Goal: Check status: Check status

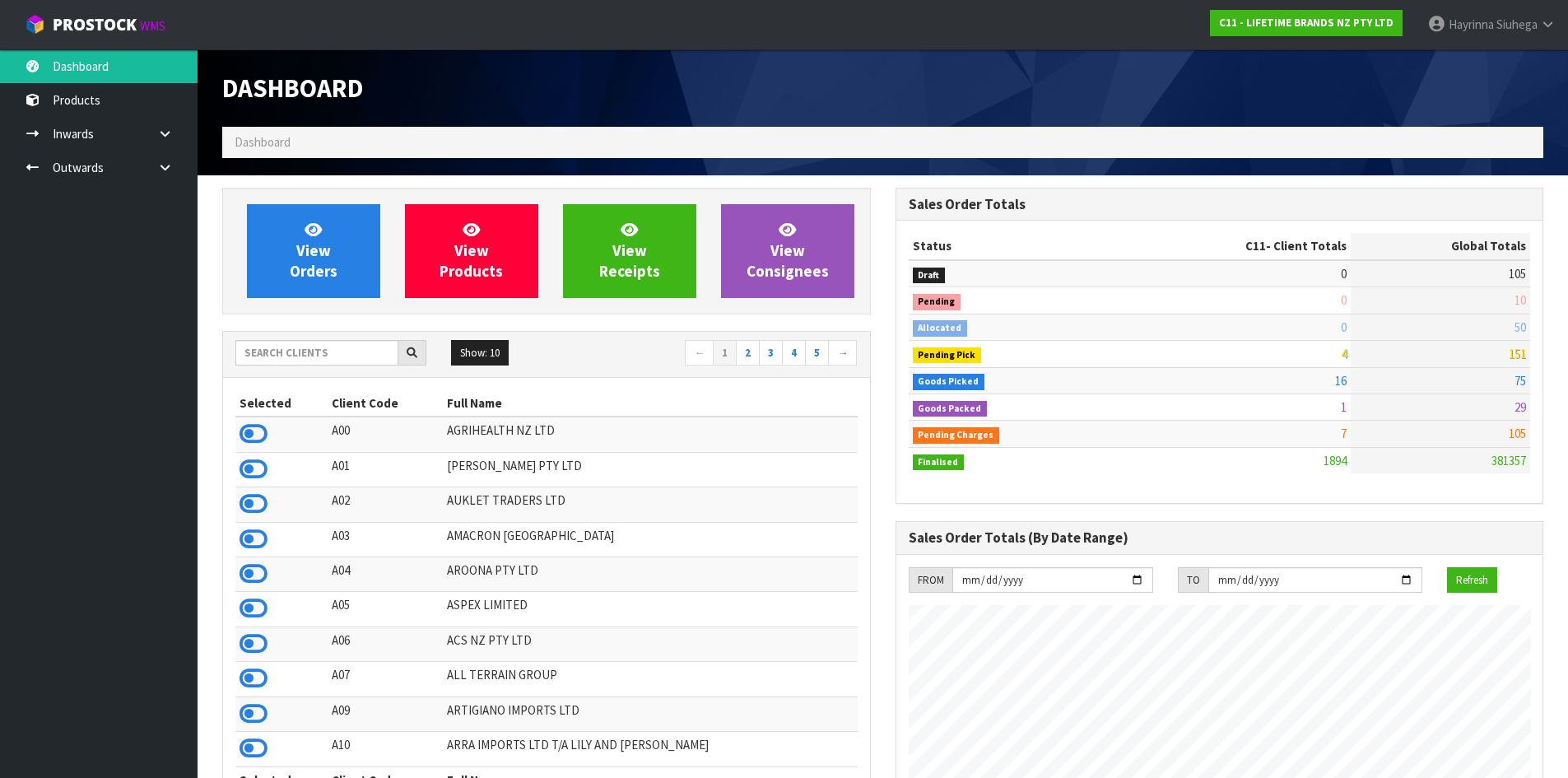
scroll to position [1247, 672]
click at [322, 355] on input "text" at bounding box center [317, 352] width 163 height 25
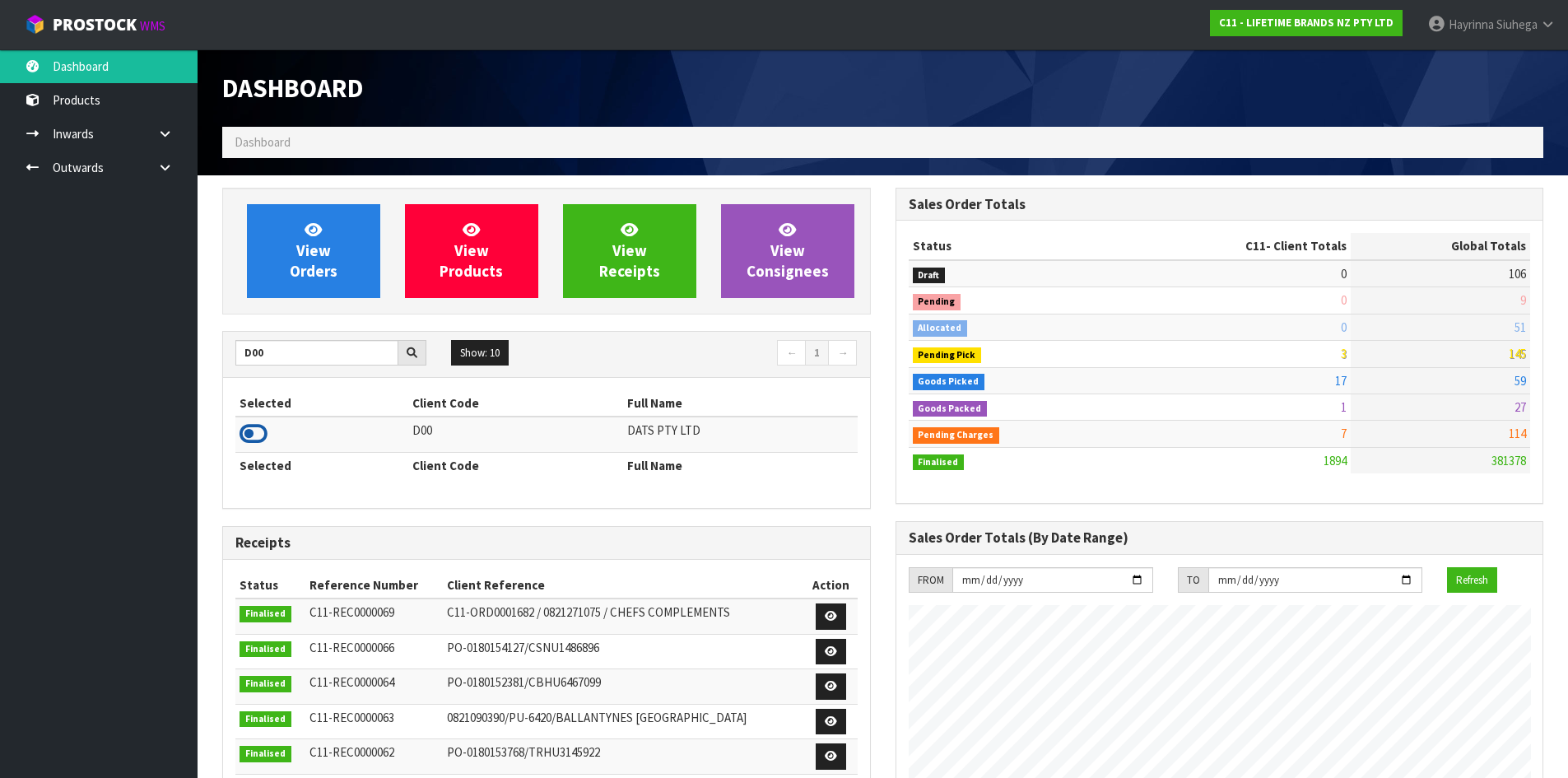
click at [261, 439] on icon at bounding box center [253, 434] width 28 height 24
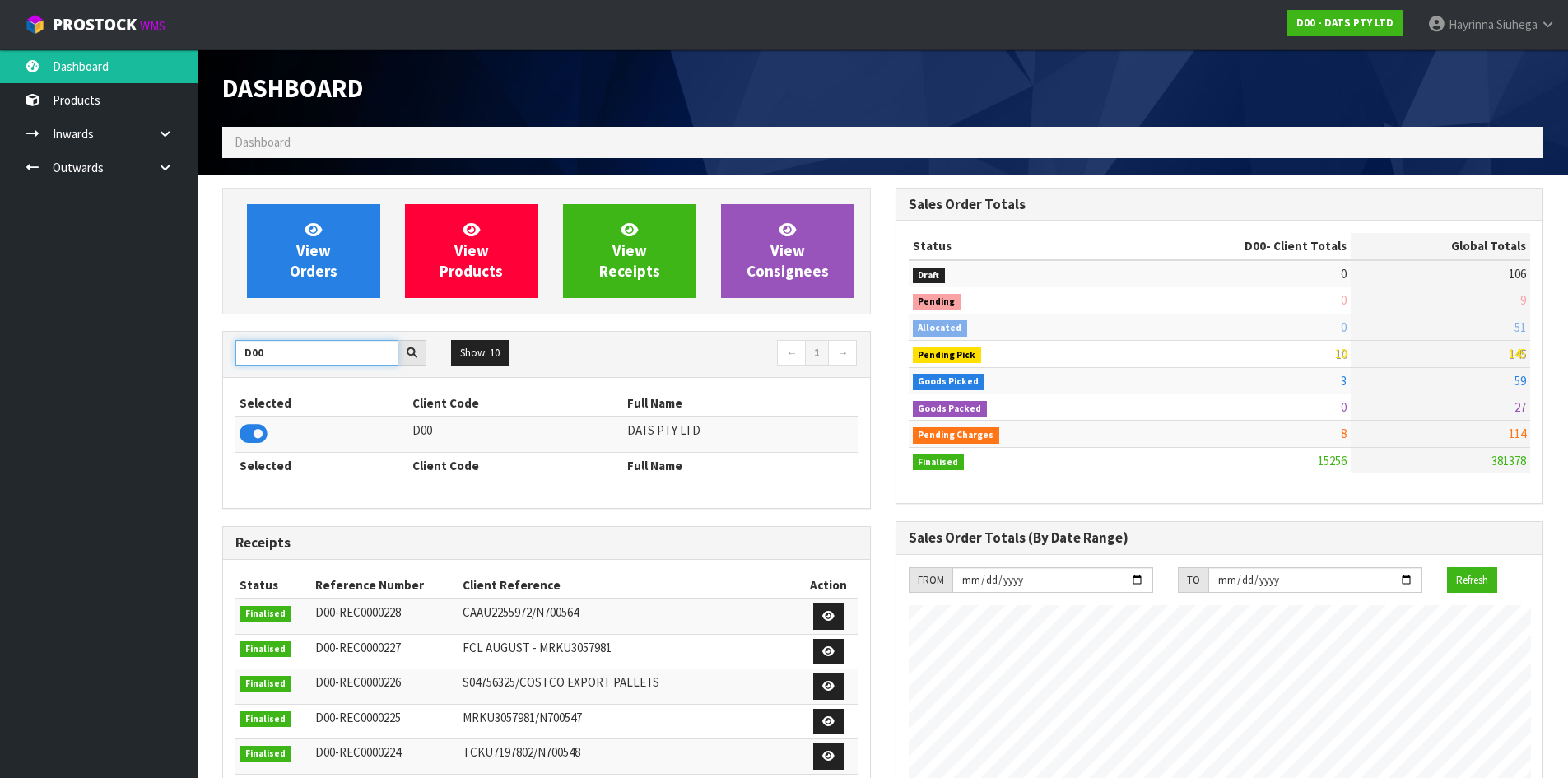
drag, startPoint x: 266, startPoint y: 354, endPoint x: 129, endPoint y: 351, distance: 137.0
click at [129, 351] on body "Toggle navigation ProStock WMS D00 - DATS PTY LTD [PERSON_NAME] Logout Dashboar…" at bounding box center [784, 389] width 1568 height 778
type input "T"
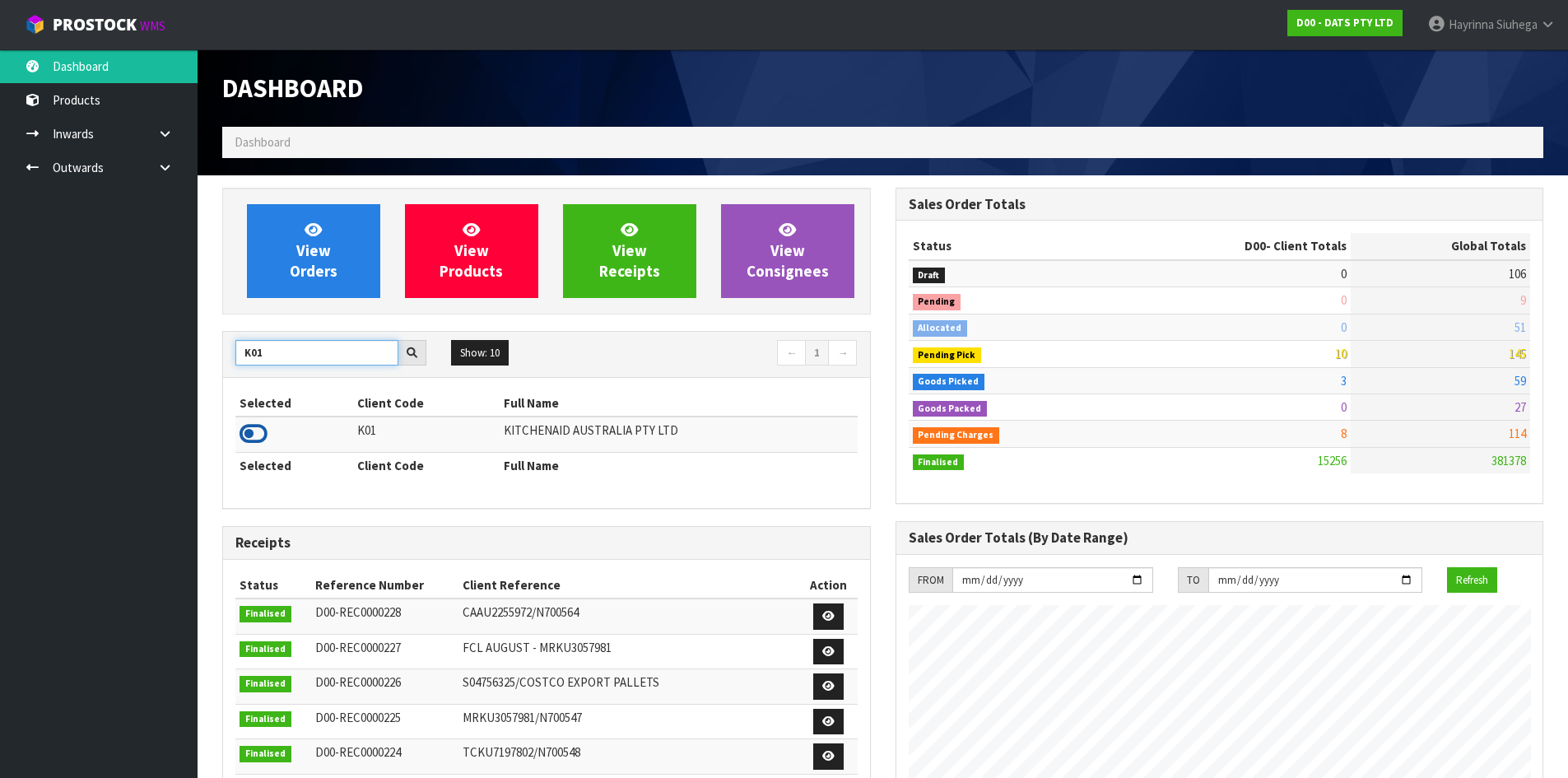
type input "K01"
click at [251, 438] on icon at bounding box center [253, 434] width 28 height 24
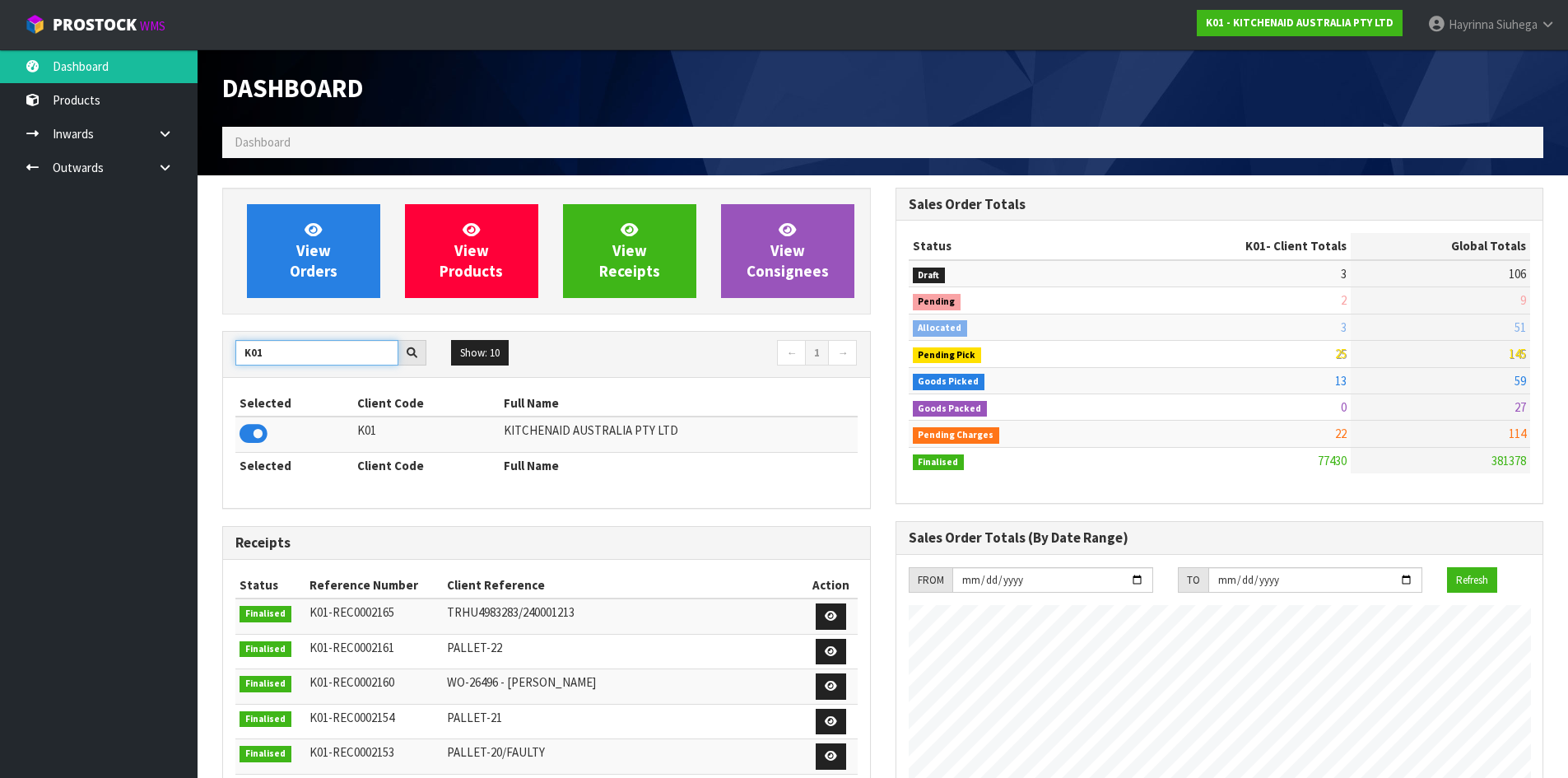
drag, startPoint x: 267, startPoint y: 351, endPoint x: 161, endPoint y: 356, distance: 106.1
click at [191, 356] on body "Toggle navigation ProStock WMS K01 - KITCHENAID AUSTRALIA PTY LTD Hayrinna Siuh…" at bounding box center [784, 389] width 1568 height 778
click at [251, 430] on icon at bounding box center [253, 434] width 28 height 24
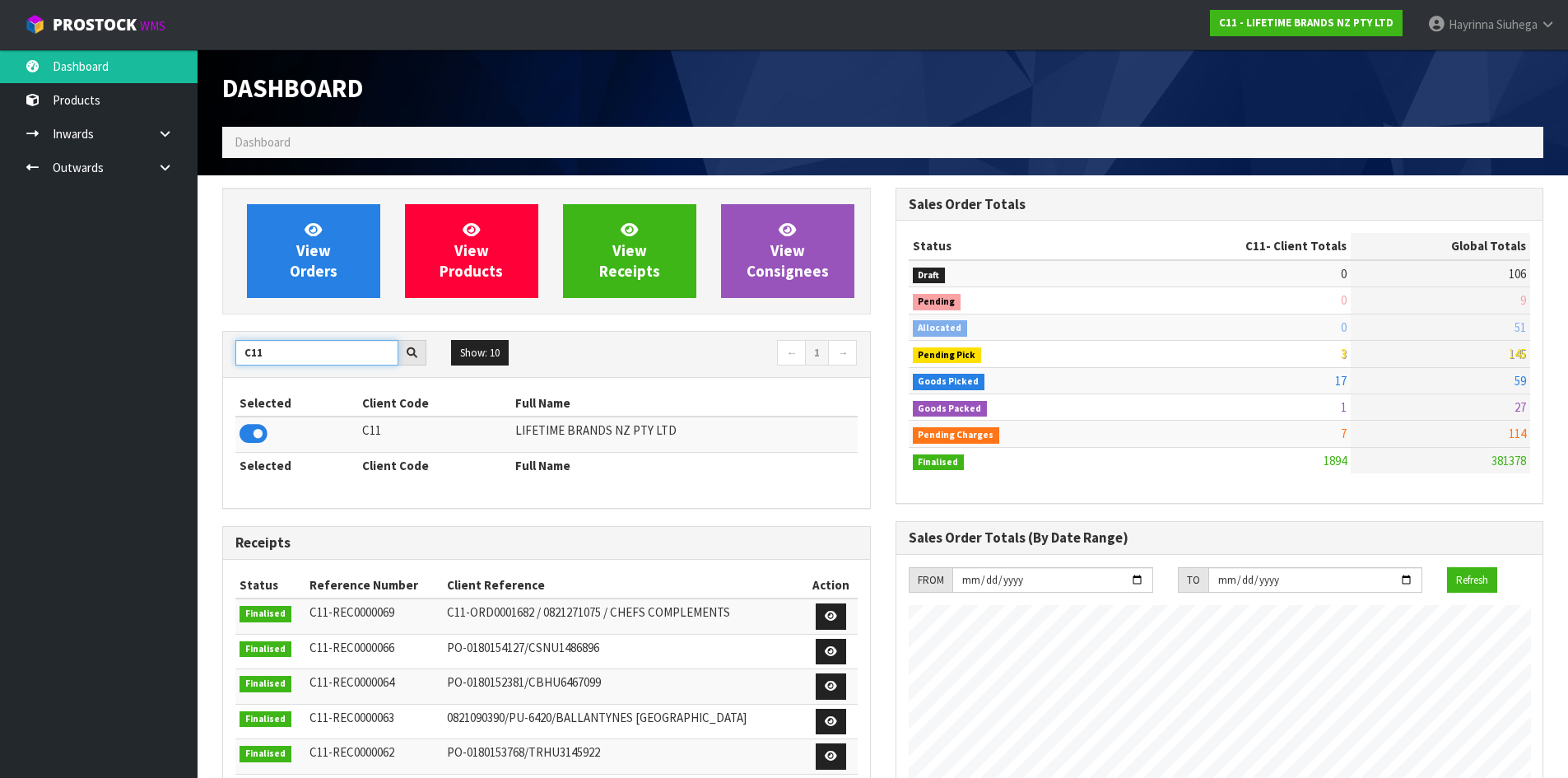
drag, startPoint x: 268, startPoint y: 360, endPoint x: 104, endPoint y: 335, distance: 165.9
click at [146, 346] on body "Toggle navigation ProStock WMS C11 - LIFETIME BRANDS NZ PTY LTD Hayrinna Siuheg…" at bounding box center [784, 389] width 1568 height 778
type input "G04"
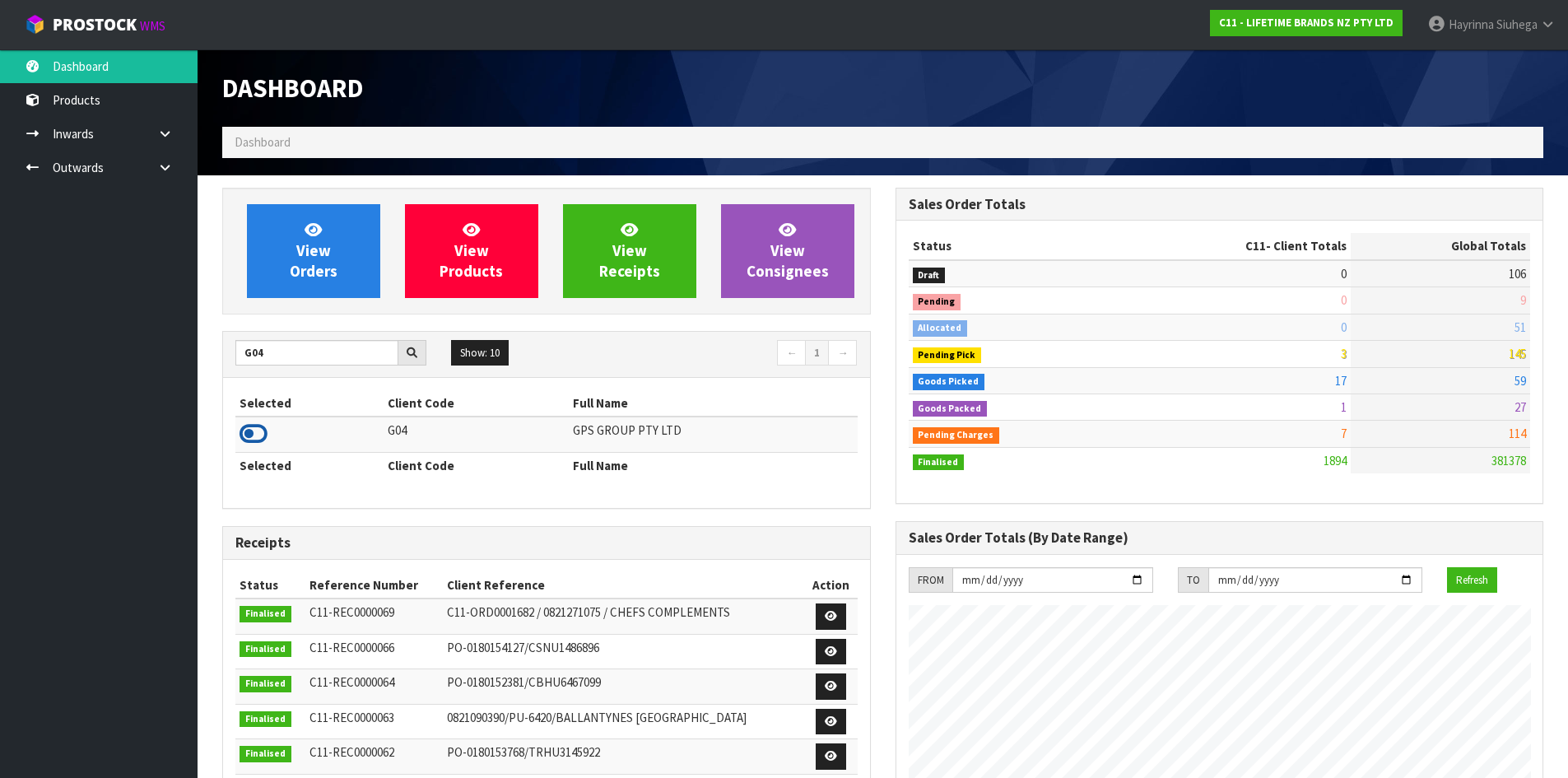
click at [241, 437] on icon at bounding box center [253, 434] width 28 height 24
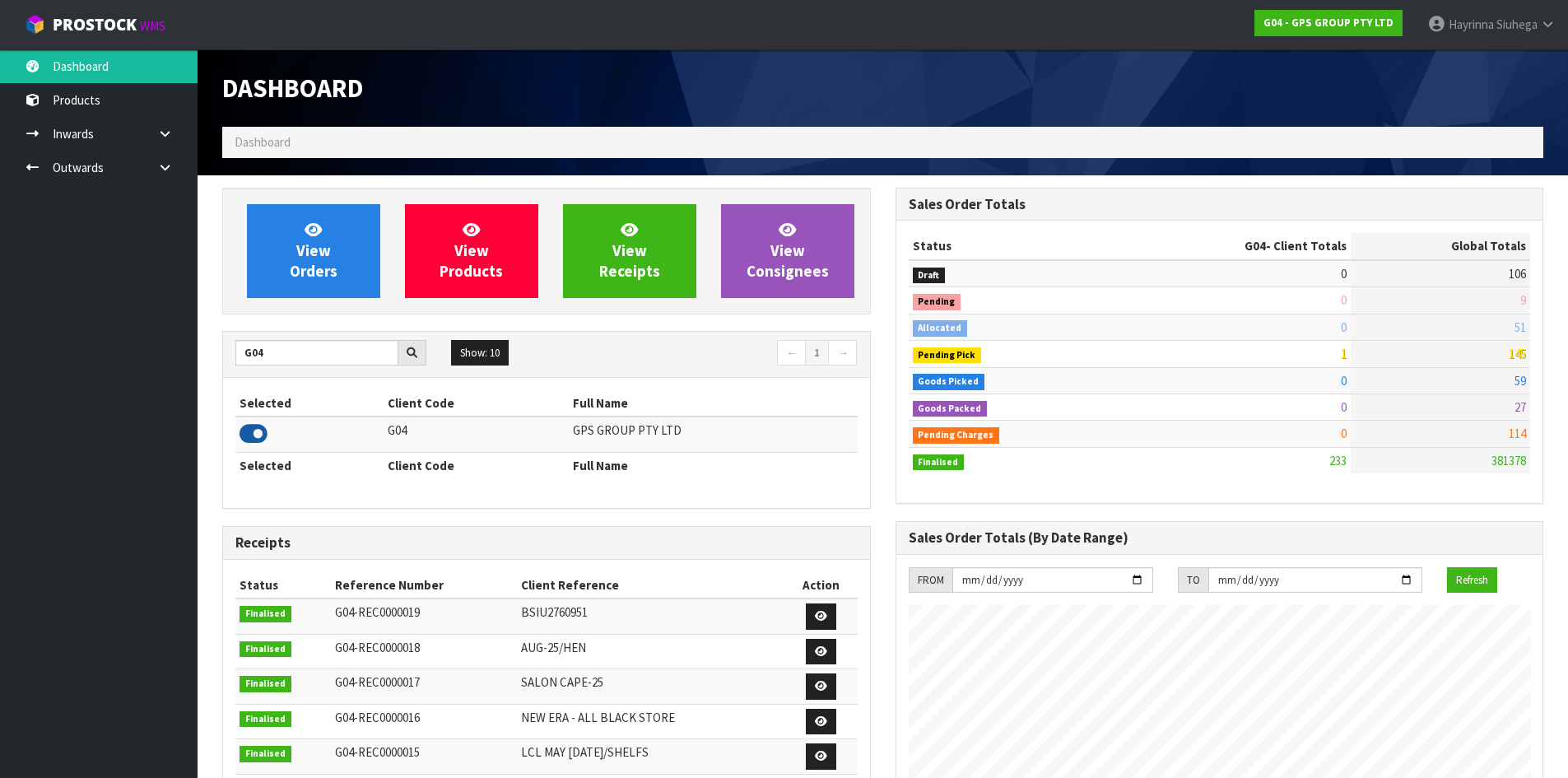
scroll to position [1033, 672]
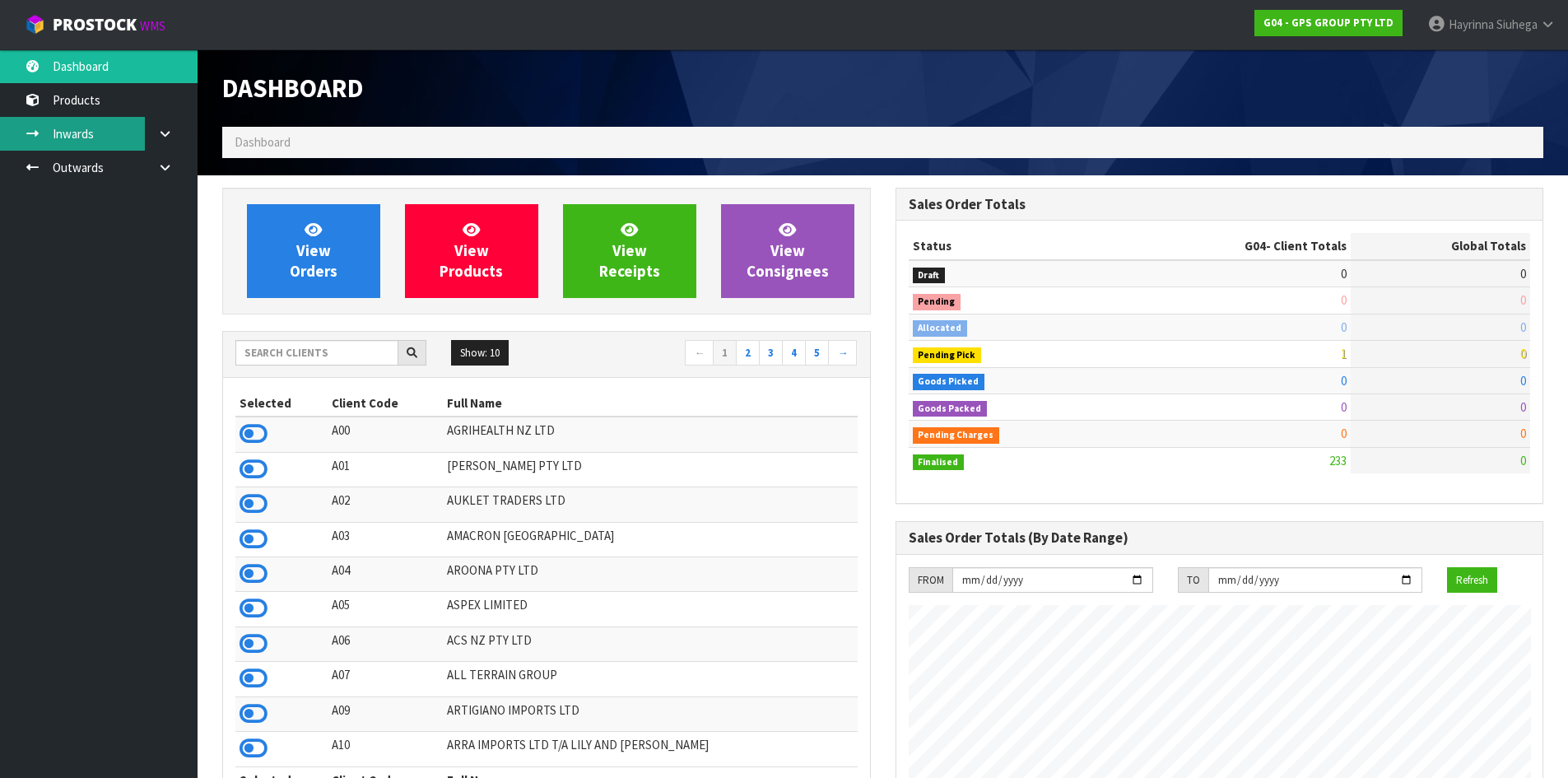
scroll to position [1033, 672]
click at [349, 352] on input "text" at bounding box center [317, 352] width 163 height 25
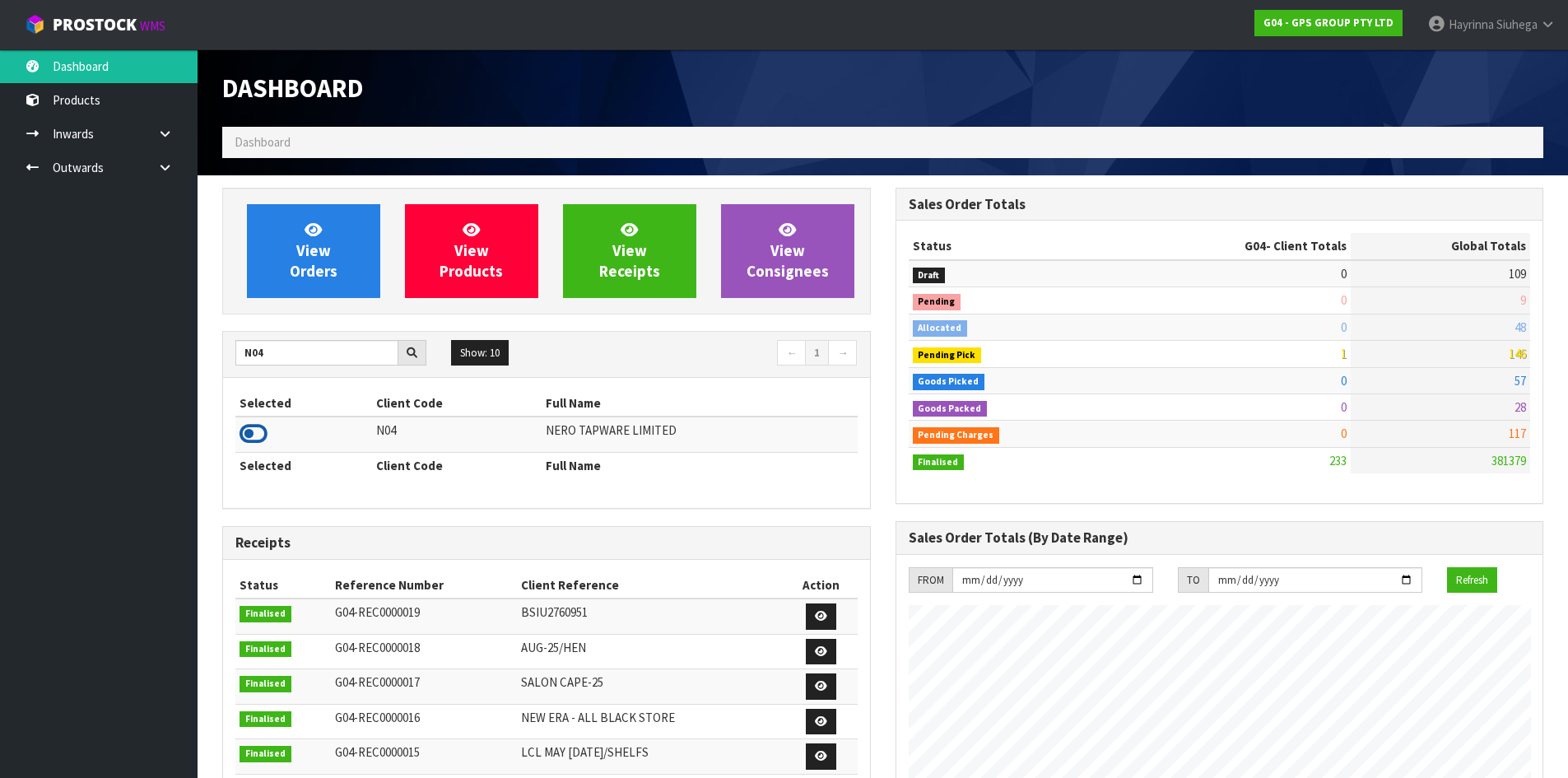
click at [244, 436] on icon at bounding box center [253, 434] width 28 height 24
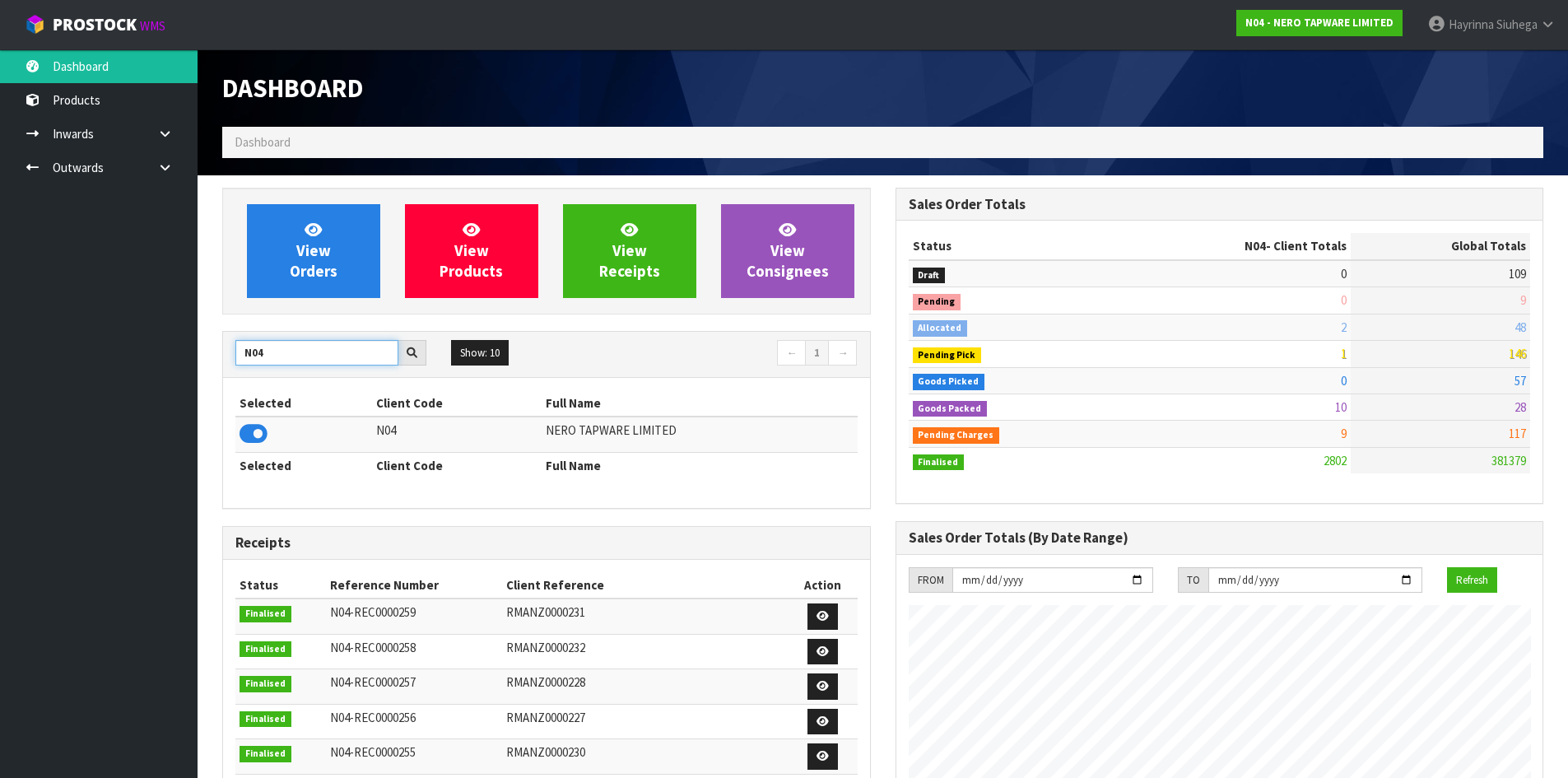
drag, startPoint x: 274, startPoint y: 339, endPoint x: 188, endPoint y: 357, distance: 87.9
click at [190, 357] on body "Toggle navigation ProStock WMS N04 - NERO TAPWARE LIMITED Hayrinna Siuhega Logo…" at bounding box center [784, 389] width 1568 height 778
click at [251, 429] on icon at bounding box center [253, 434] width 28 height 24
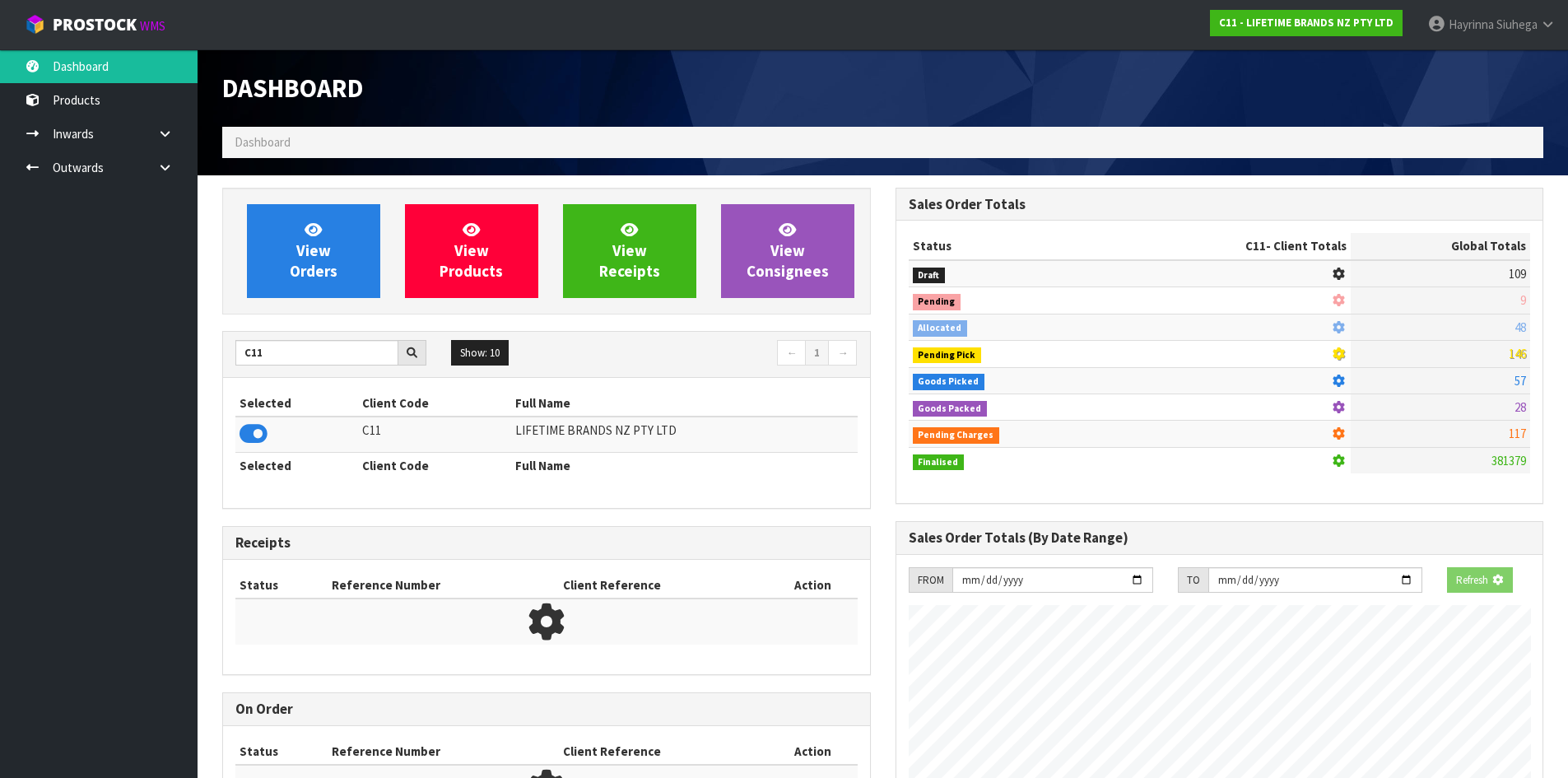
scroll to position [1247, 672]
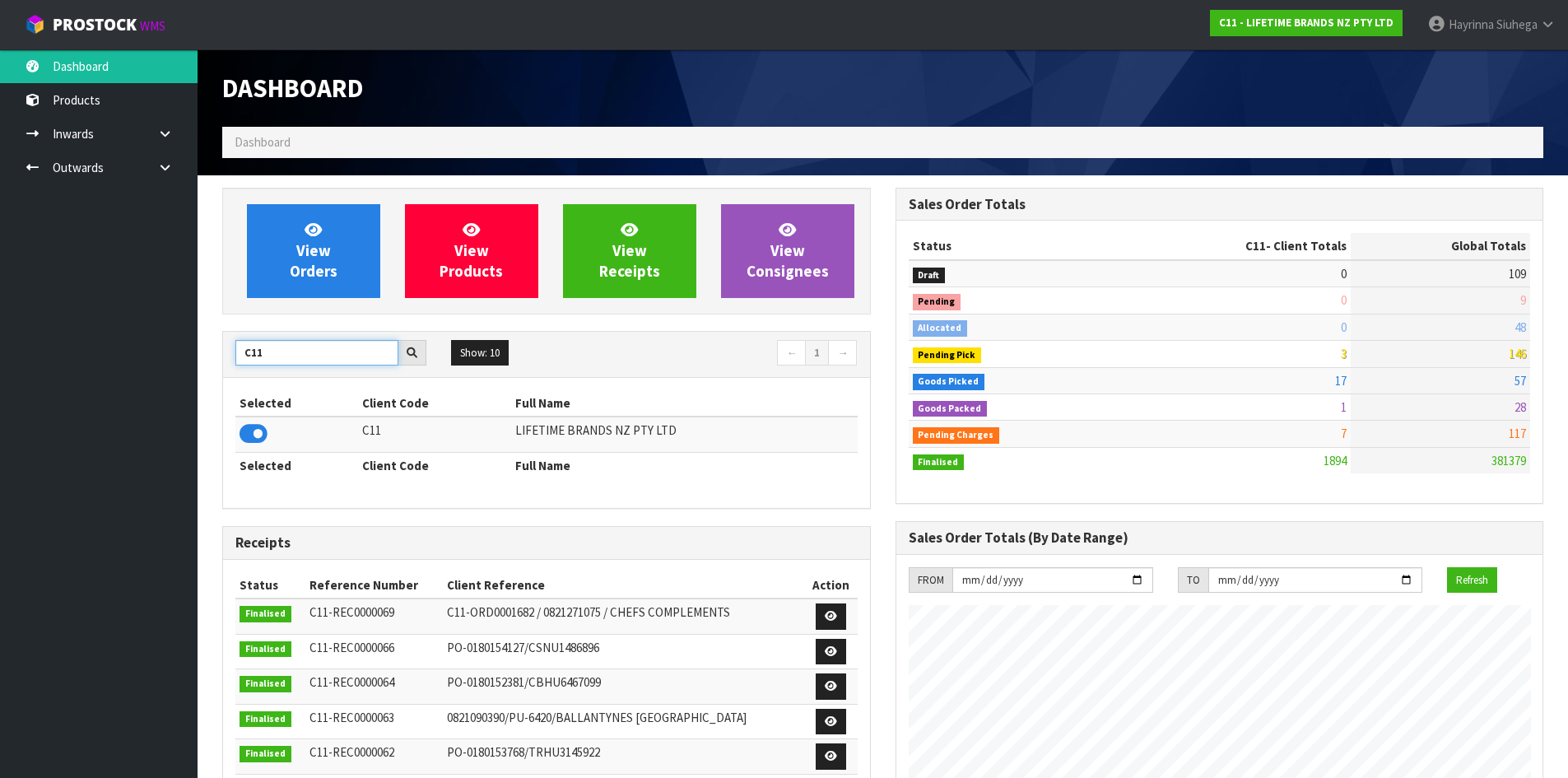
drag, startPoint x: 297, startPoint y: 353, endPoint x: 155, endPoint y: 351, distance: 142.0
click at [155, 351] on body "Toggle navigation ProStock WMS C11 - LIFETIME BRANDS NZ PTY LTD Hayrinna Siuheg…" at bounding box center [784, 389] width 1568 height 778
click at [211, 350] on div "View Orders View Products View Receipts View Consignees C11 Show: 10 5 10 25 50…" at bounding box center [546, 670] width 673 height 964
drag, startPoint x: 327, startPoint y: 364, endPoint x: 10, endPoint y: 364, distance: 317.0
click at [70, 364] on body "Toggle navigation ProStock WMS C11 - LIFETIME BRANDS NZ PTY LTD Hayrinna Siuheg…" at bounding box center [784, 389] width 1568 height 778
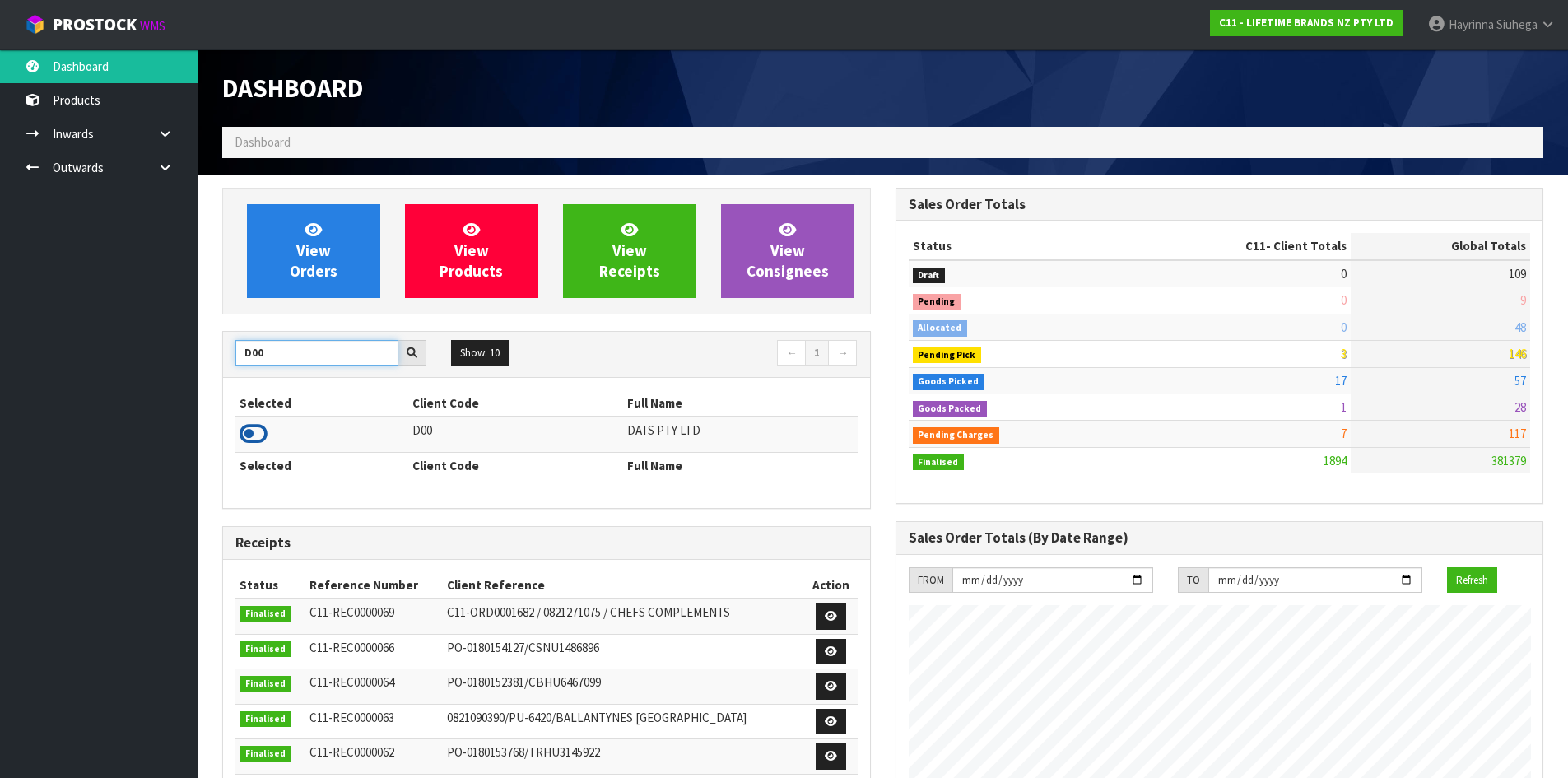
type input "D00"
click at [263, 435] on icon at bounding box center [253, 434] width 28 height 24
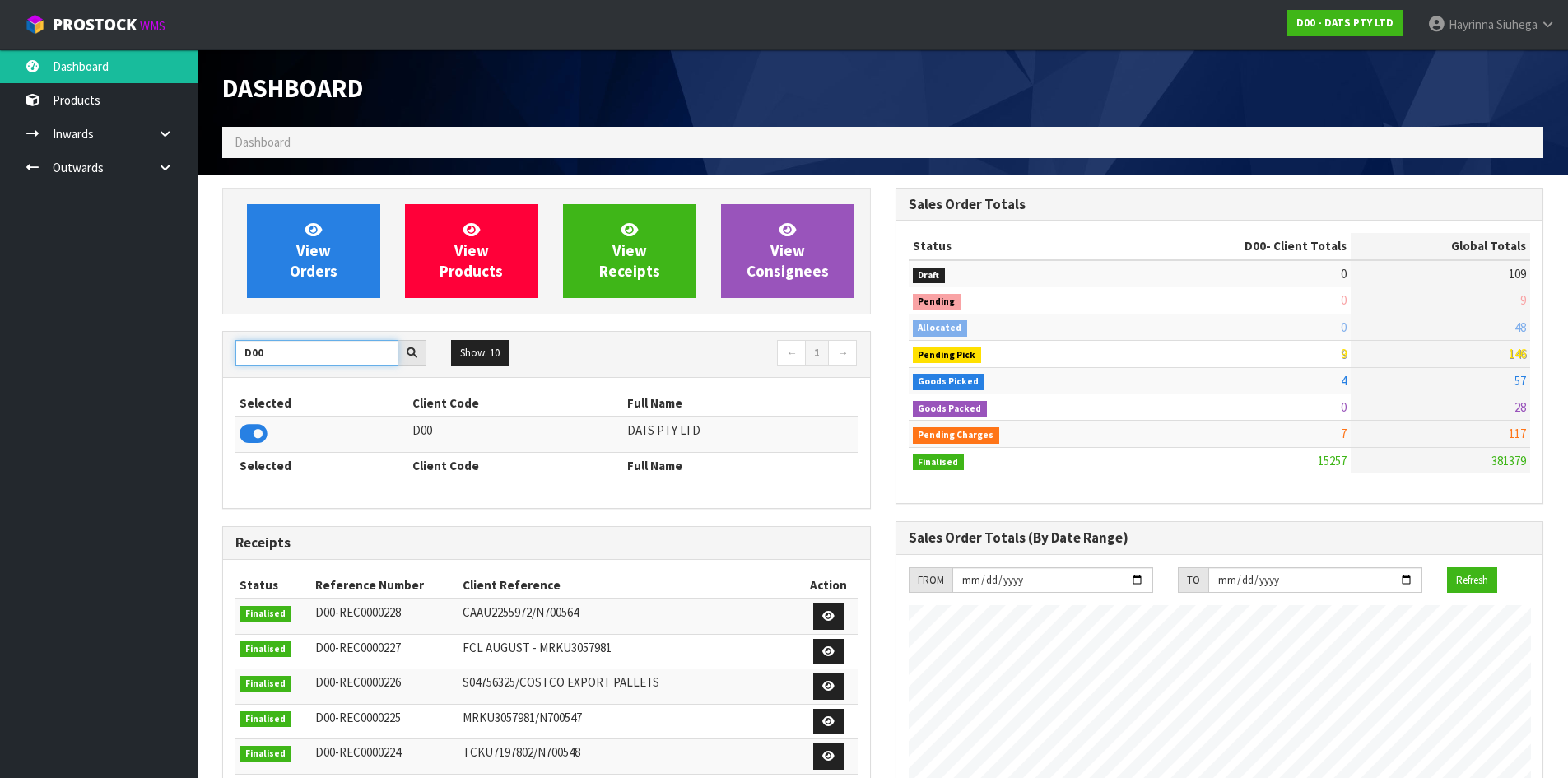
drag, startPoint x: 313, startPoint y: 357, endPoint x: 0, endPoint y: 356, distance: 313.0
click at [0, 356] on body "Toggle navigation ProStock WMS D00 - DATS PTY LTD Hayrinna Siuhega Logout Dashb…" at bounding box center [784, 389] width 1568 height 778
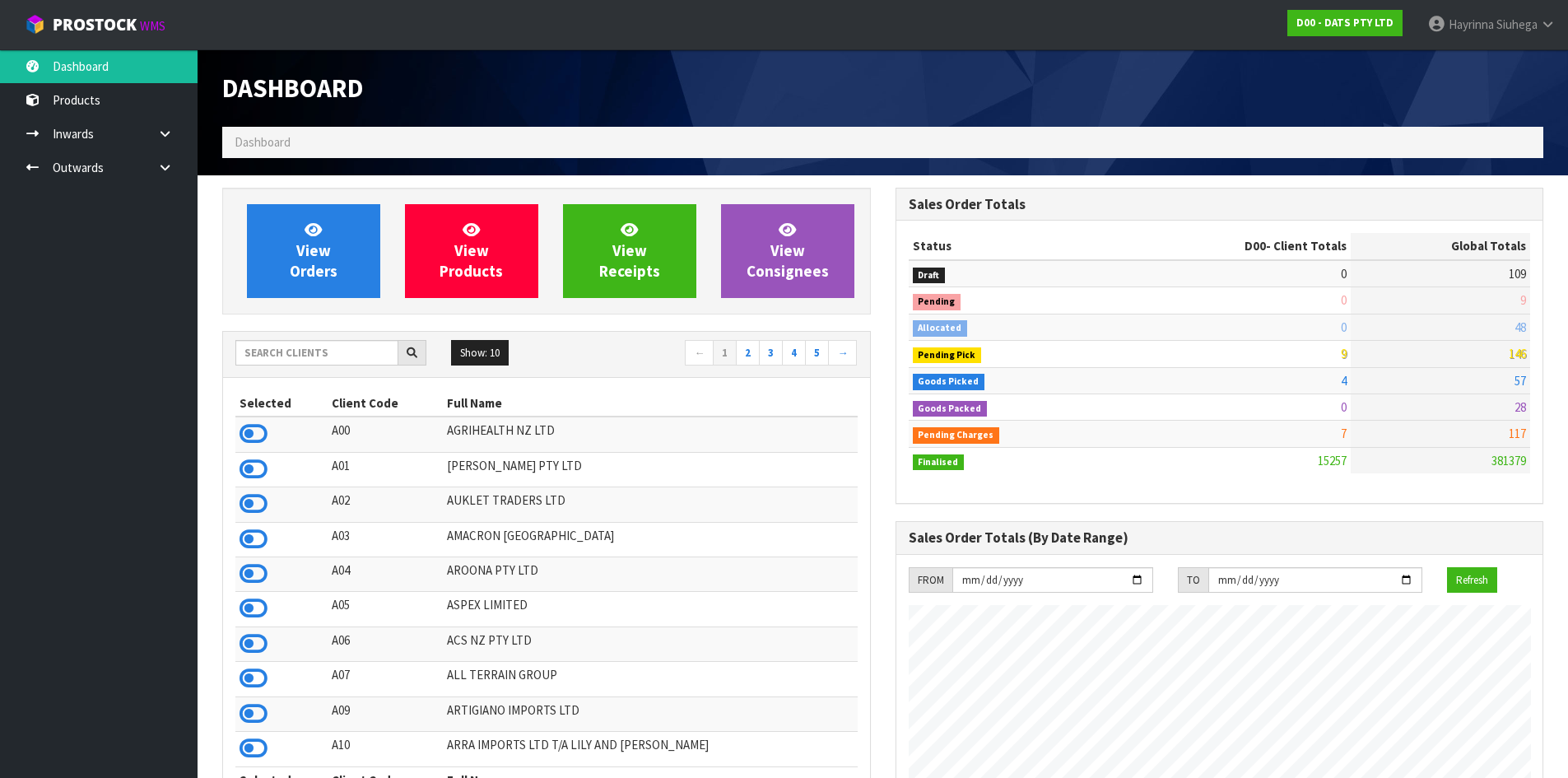
click at [76, 401] on ul "Dashboard Products Categories Serial Numbers Kitsets Packagings Inwards Purchas…" at bounding box center [99, 414] width 197 height 728
click at [77, 396] on ul "Dashboard Products Categories Serial Numbers Kitsets Packagings Inwards Purchas…" at bounding box center [99, 414] width 197 height 728
